Goal: Task Accomplishment & Management: Use online tool/utility

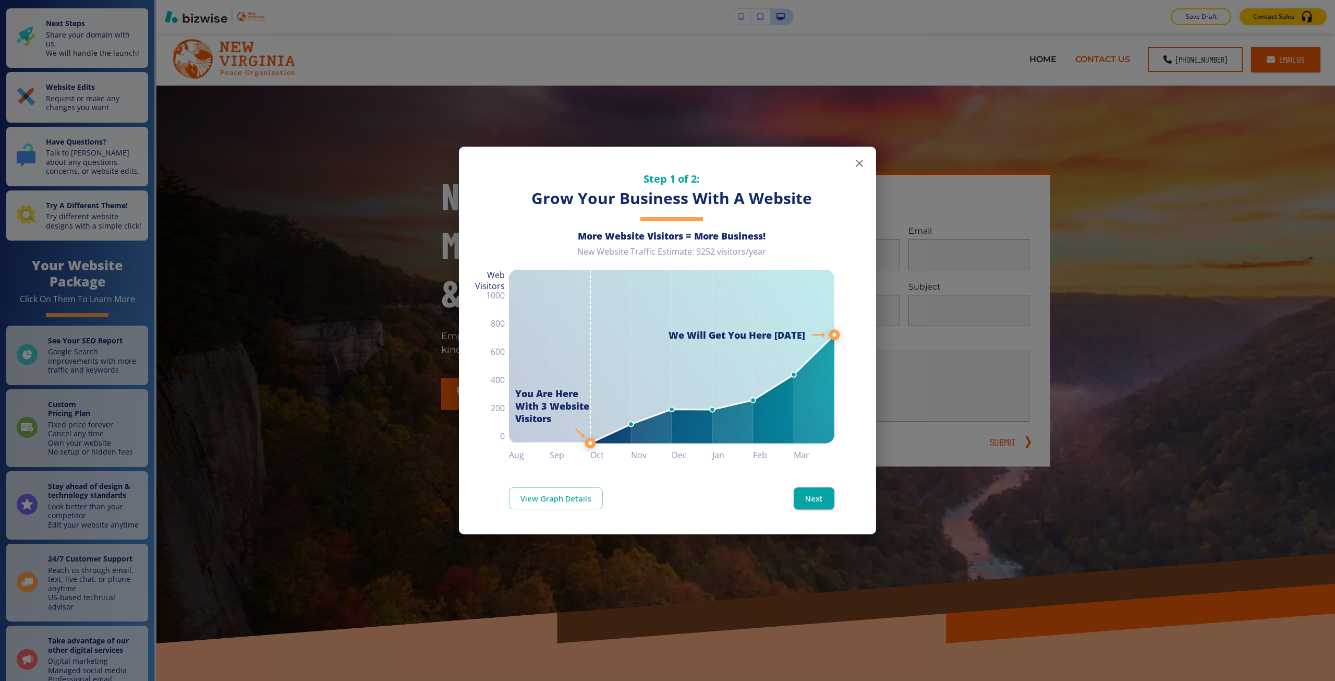
click at [401, 189] on div "Step 1 of 2: Grow Your Business With A Website More Website Visitors = More Bus…" at bounding box center [667, 340] width 1335 height 681
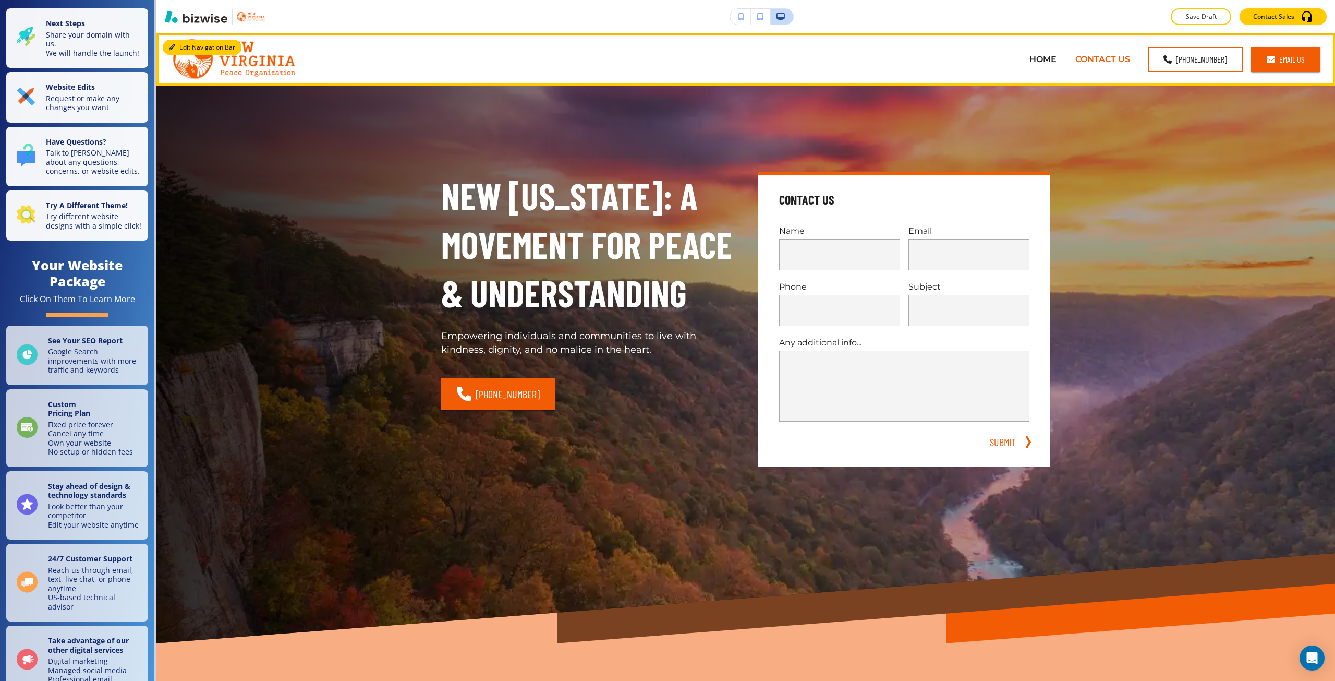
click at [182, 42] on button "Edit Navigation Bar" at bounding box center [202, 48] width 79 height 16
